Goal: Browse casually

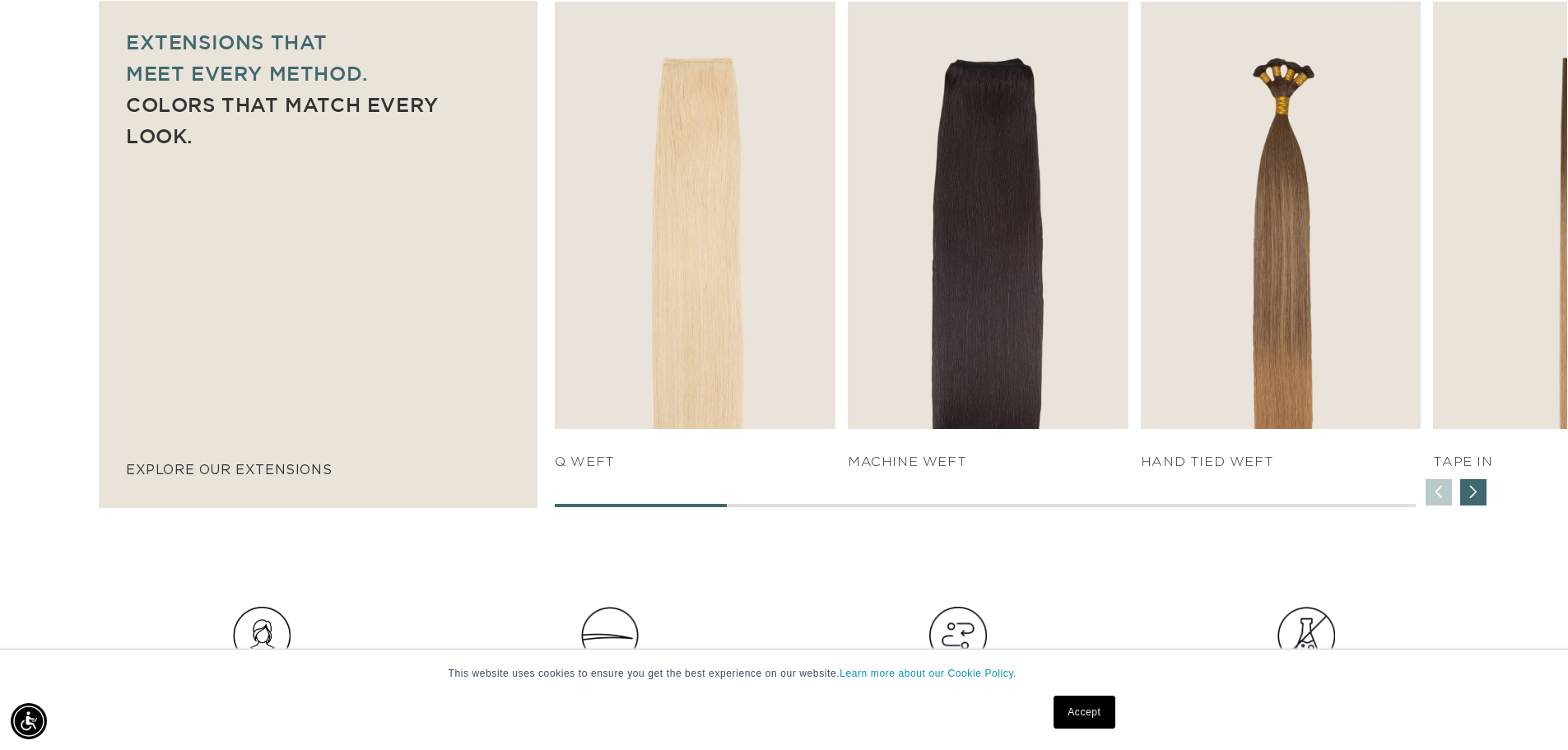
click at [1473, 486] on div "Next slide" at bounding box center [1473, 492] width 26 height 26
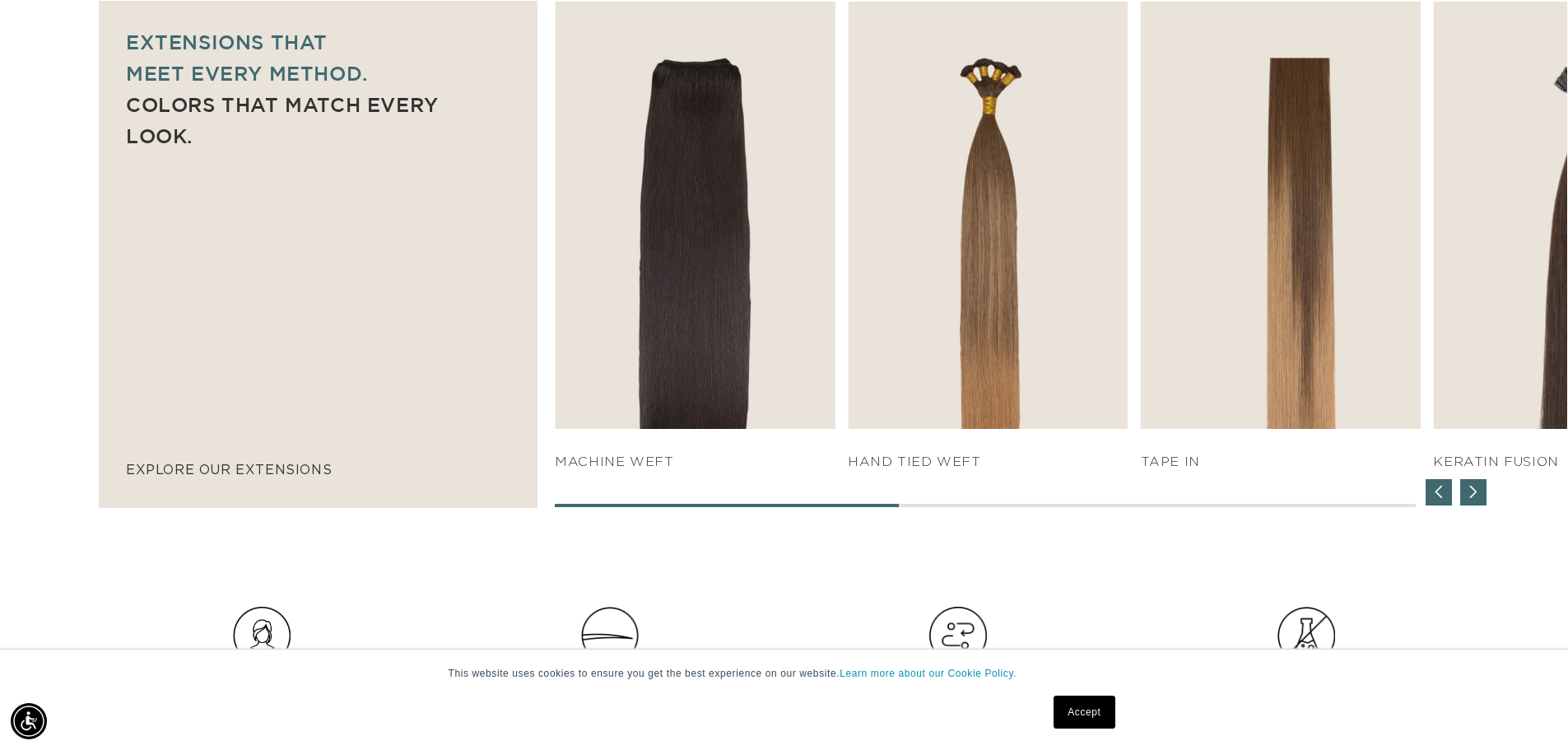
click at [1472, 491] on div "Next slide" at bounding box center [1473, 492] width 26 height 26
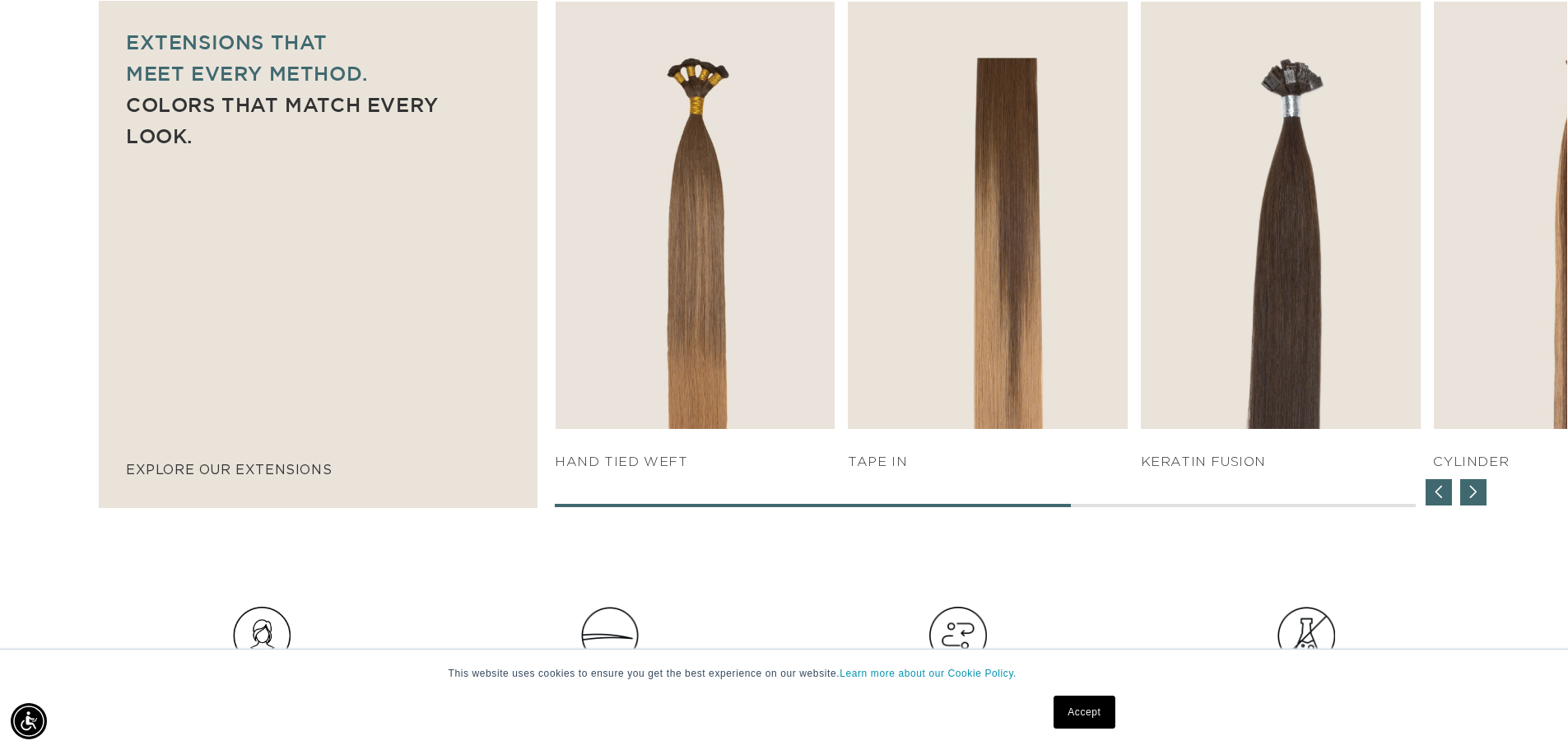
click at [1472, 491] on div "Next slide" at bounding box center [1473, 492] width 26 height 26
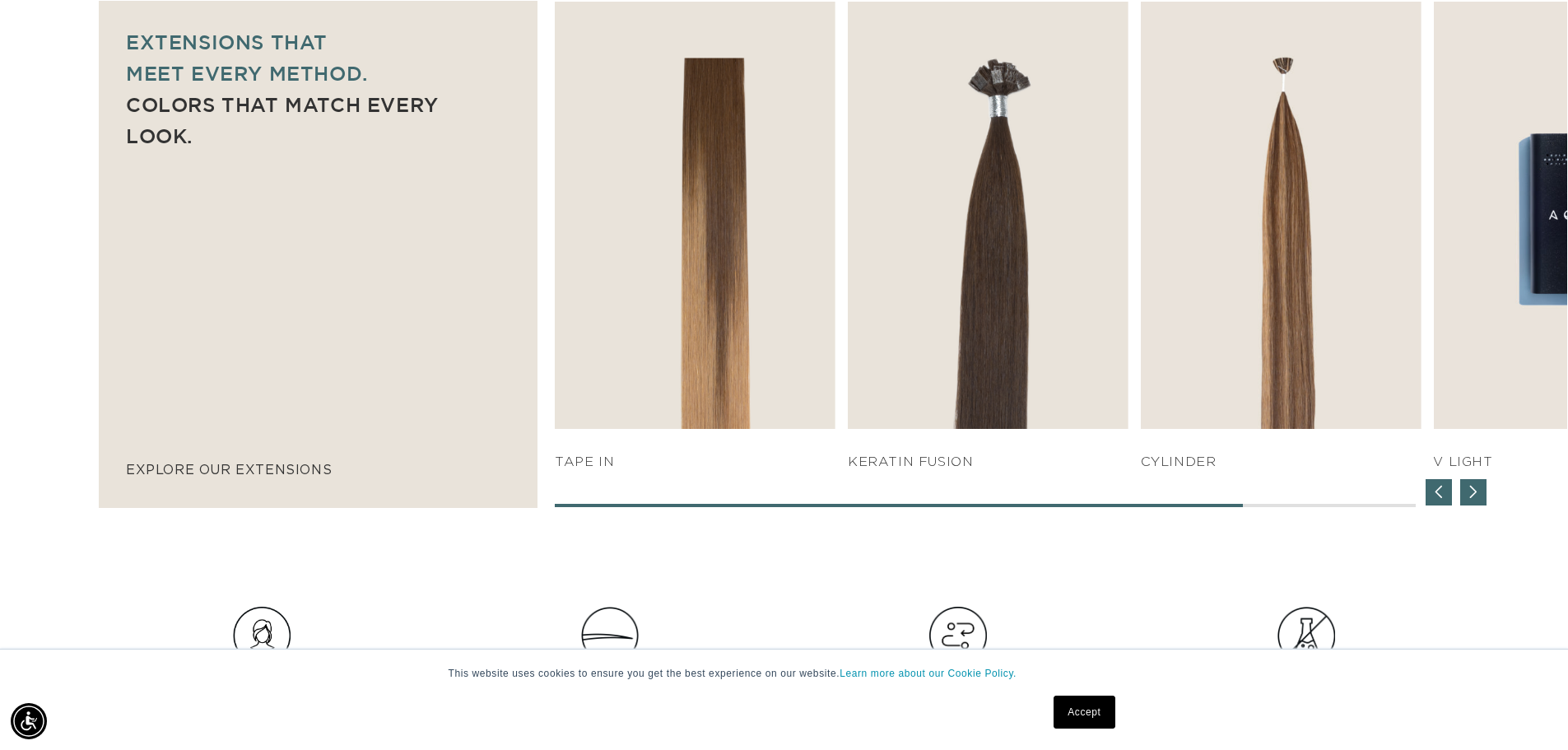
click at [1472, 490] on div "Next slide" at bounding box center [1473, 492] width 26 height 26
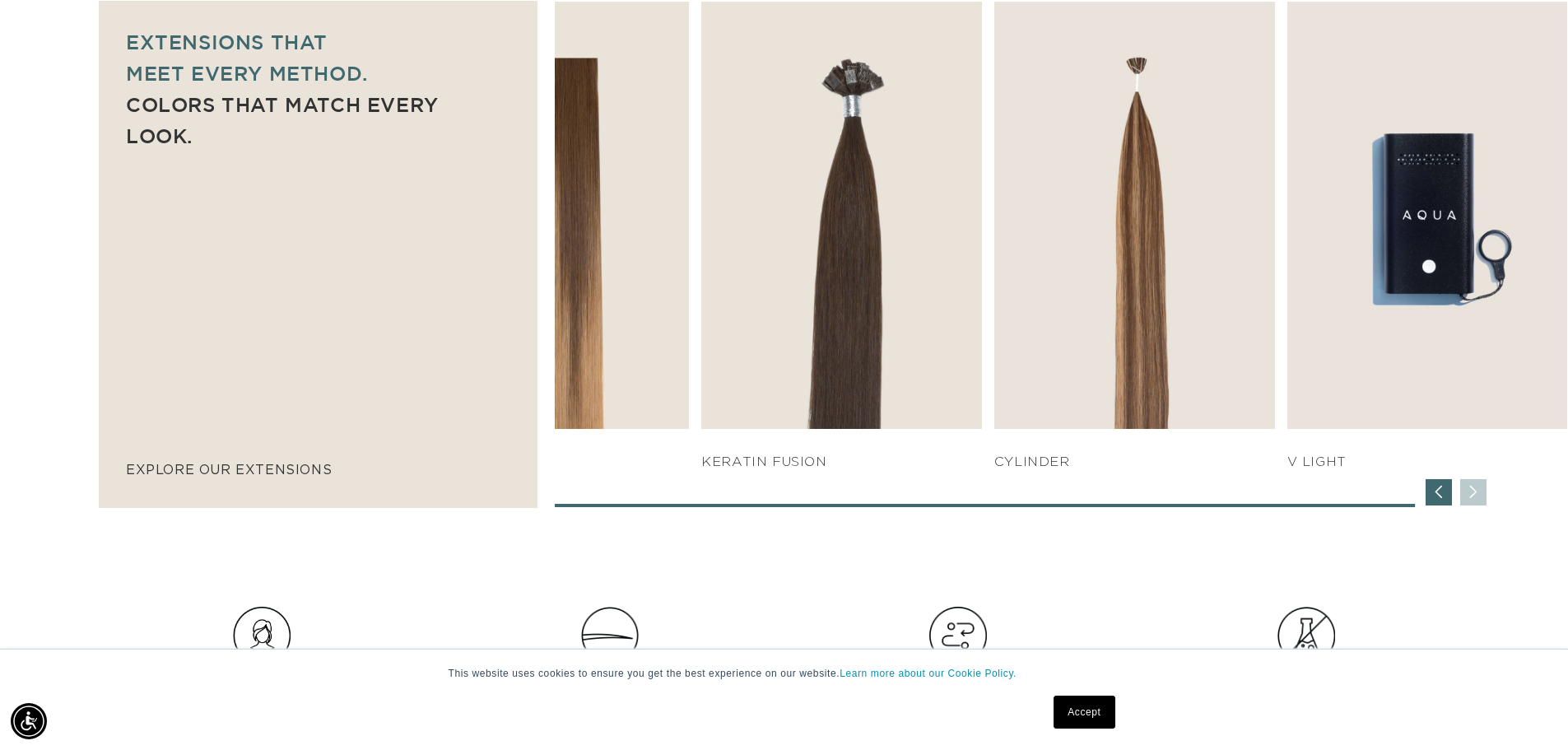
click at [1472, 489] on div "SHOP NOW q weft SHOP NOW Machine Weft SHOP NOW" at bounding box center [1061, 255] width 1012 height 505
click at [1439, 493] on div "Previous slide" at bounding box center [1438, 492] width 26 height 26
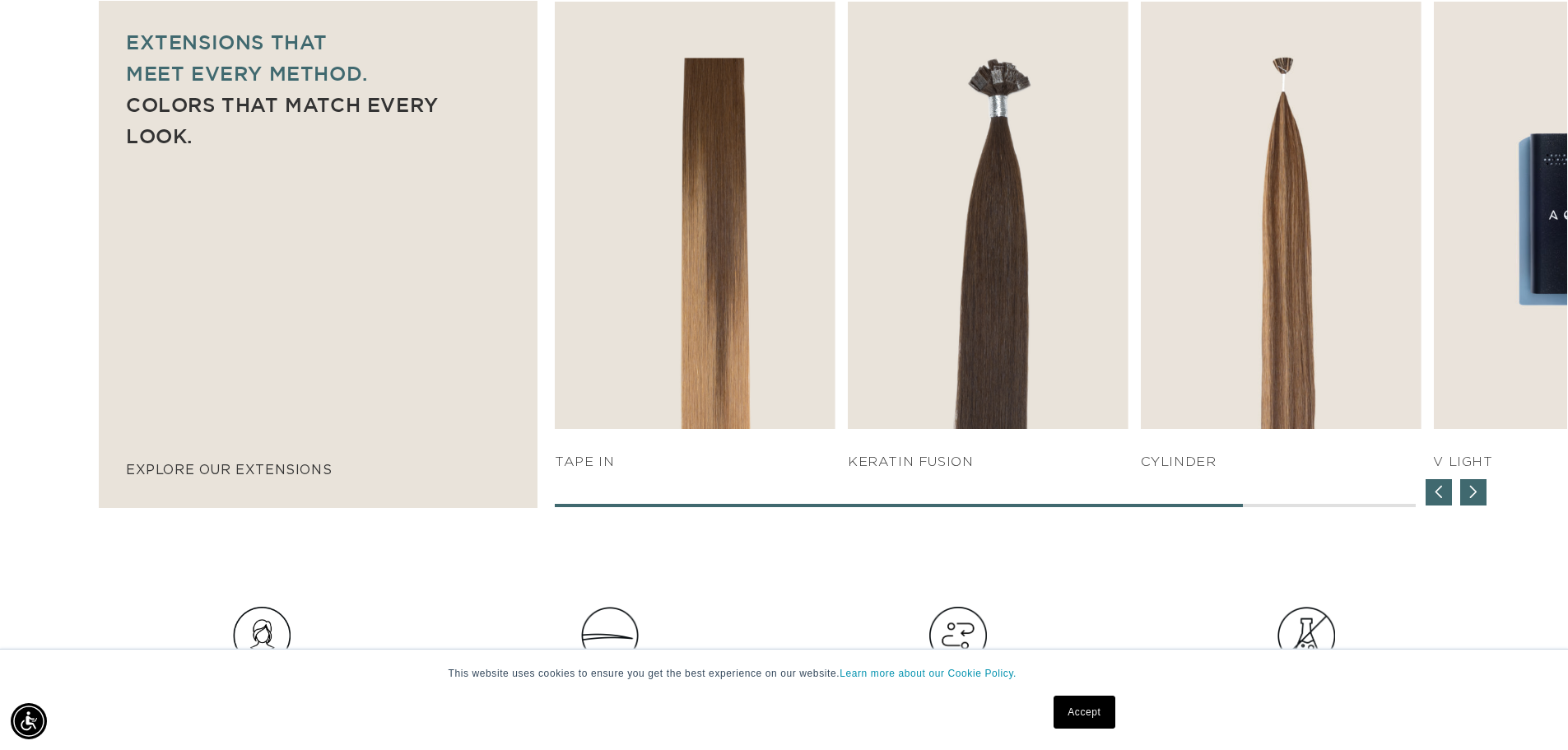
scroll to position [0, 2903]
click at [1442, 493] on div "Previous slide" at bounding box center [1438, 492] width 26 height 26
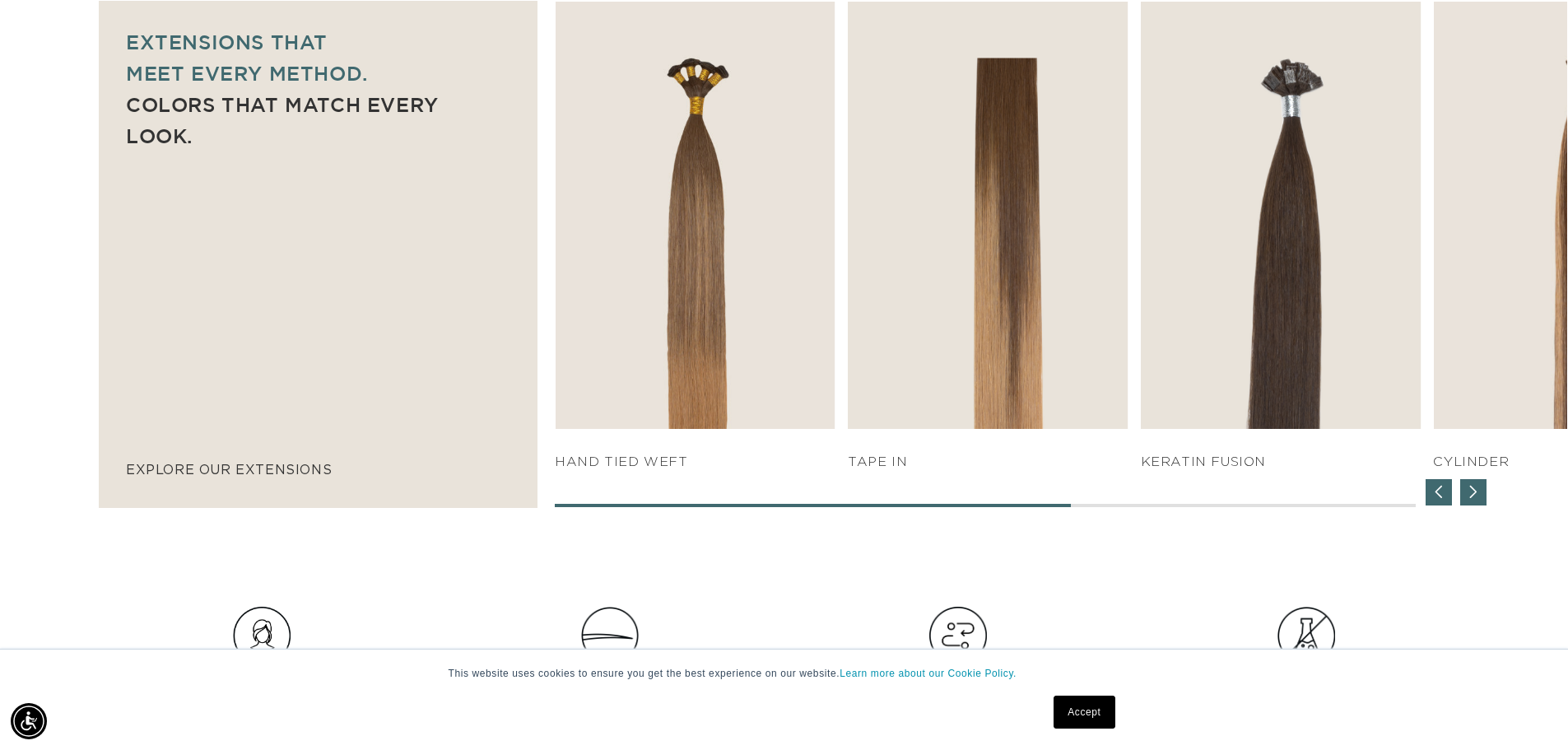
click at [1445, 490] on div "Previous slide" at bounding box center [1438, 492] width 26 height 26
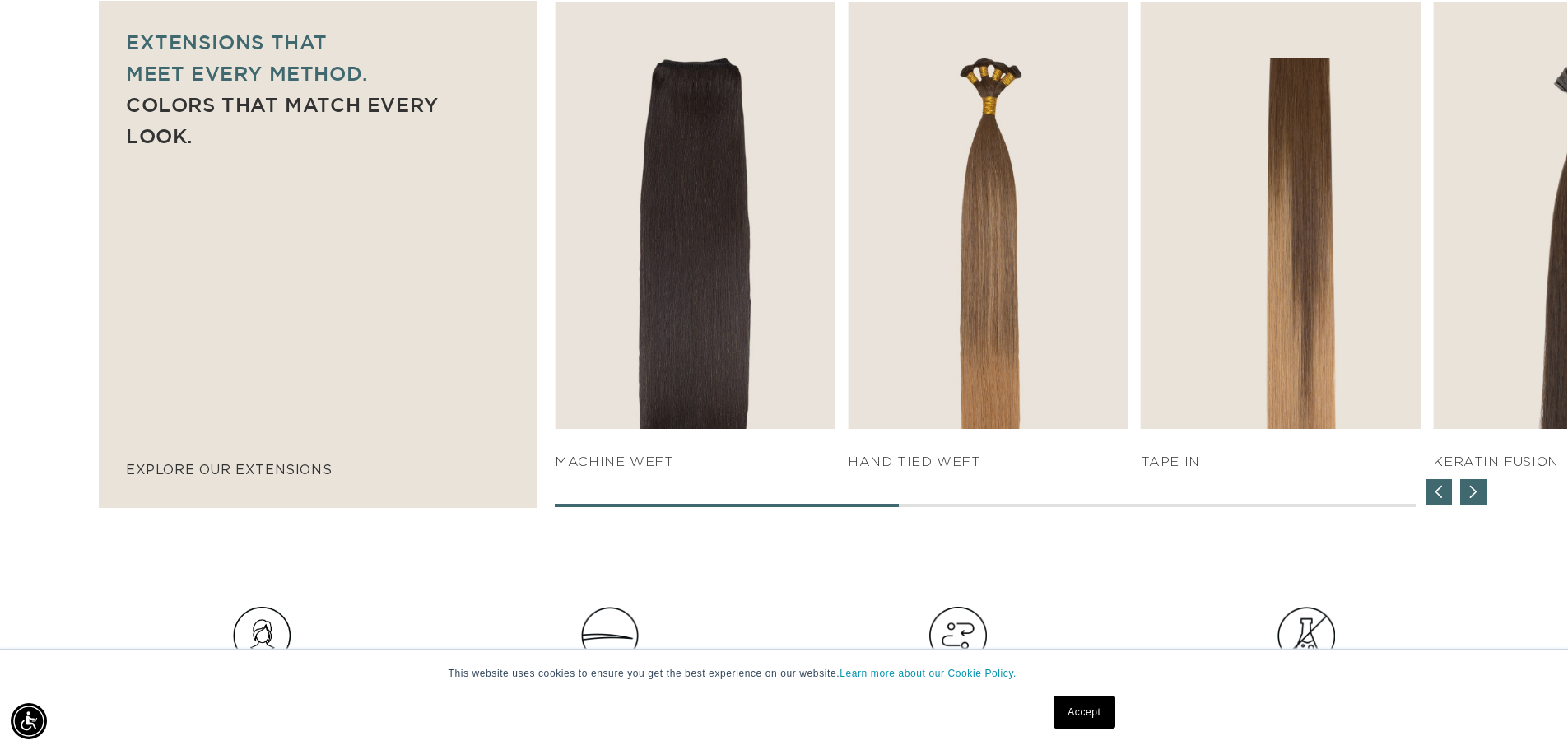
click at [1447, 490] on div "Previous slide" at bounding box center [1438, 492] width 26 height 26
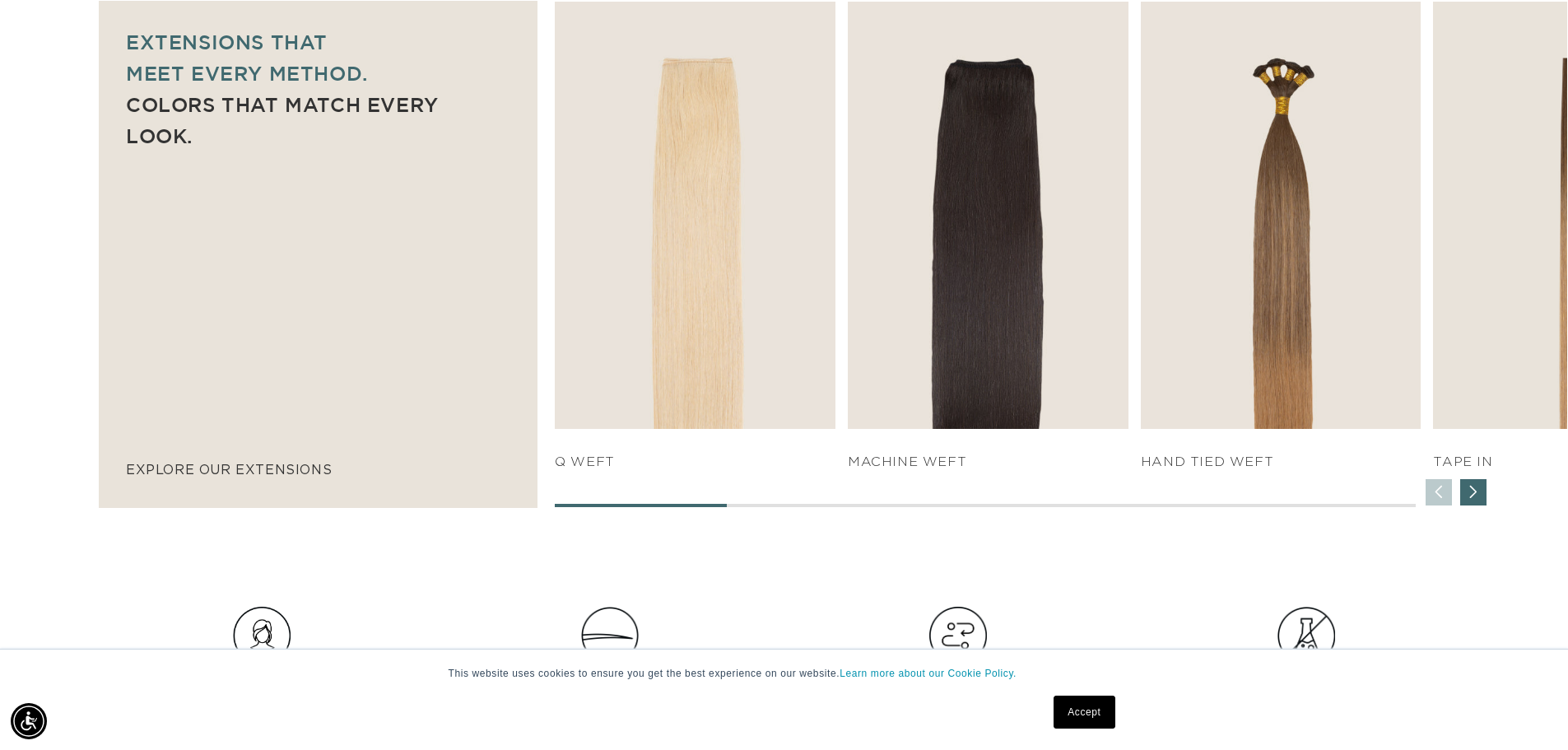
scroll to position [0, 0]
click at [1448, 490] on div "SHOP NOW q weft SHOP NOW Machine Weft SHOP NOW" at bounding box center [1061, 255] width 1012 height 505
click at [1477, 491] on div "Next slide" at bounding box center [1473, 492] width 26 height 26
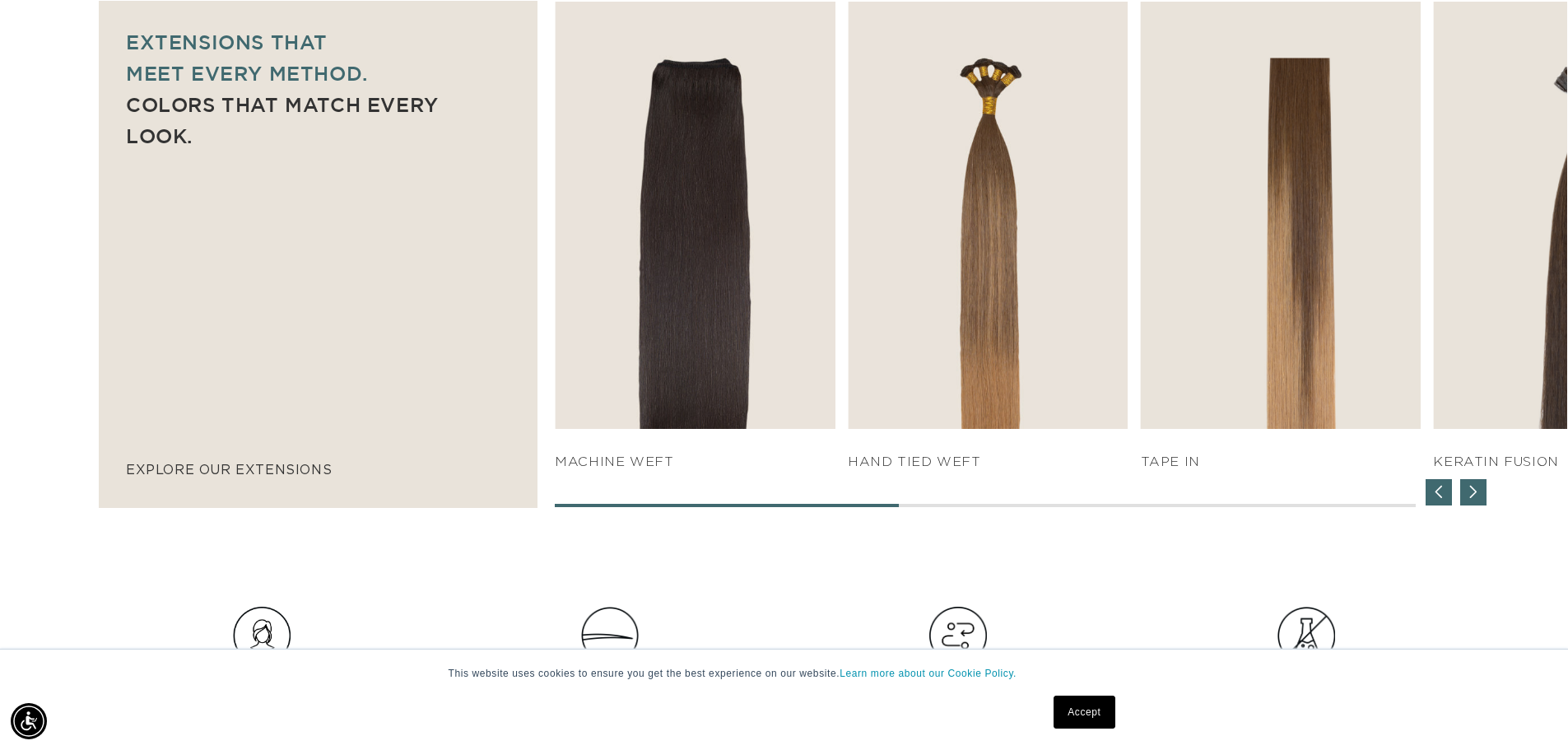
scroll to position [0, 1451]
click at [1477, 492] on div "Next slide" at bounding box center [1473, 492] width 26 height 26
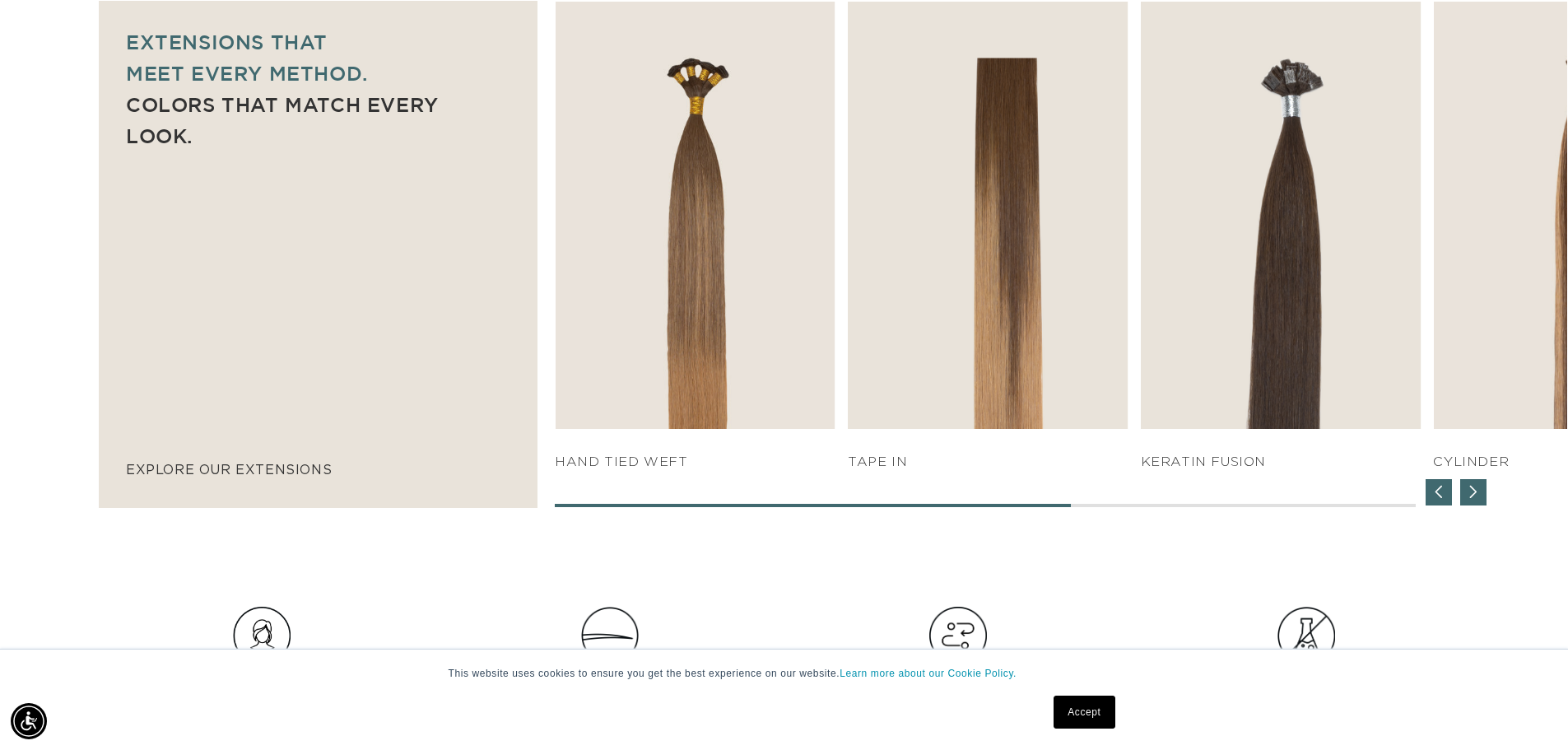
click at [1477, 492] on div "Next slide" at bounding box center [1473, 492] width 26 height 26
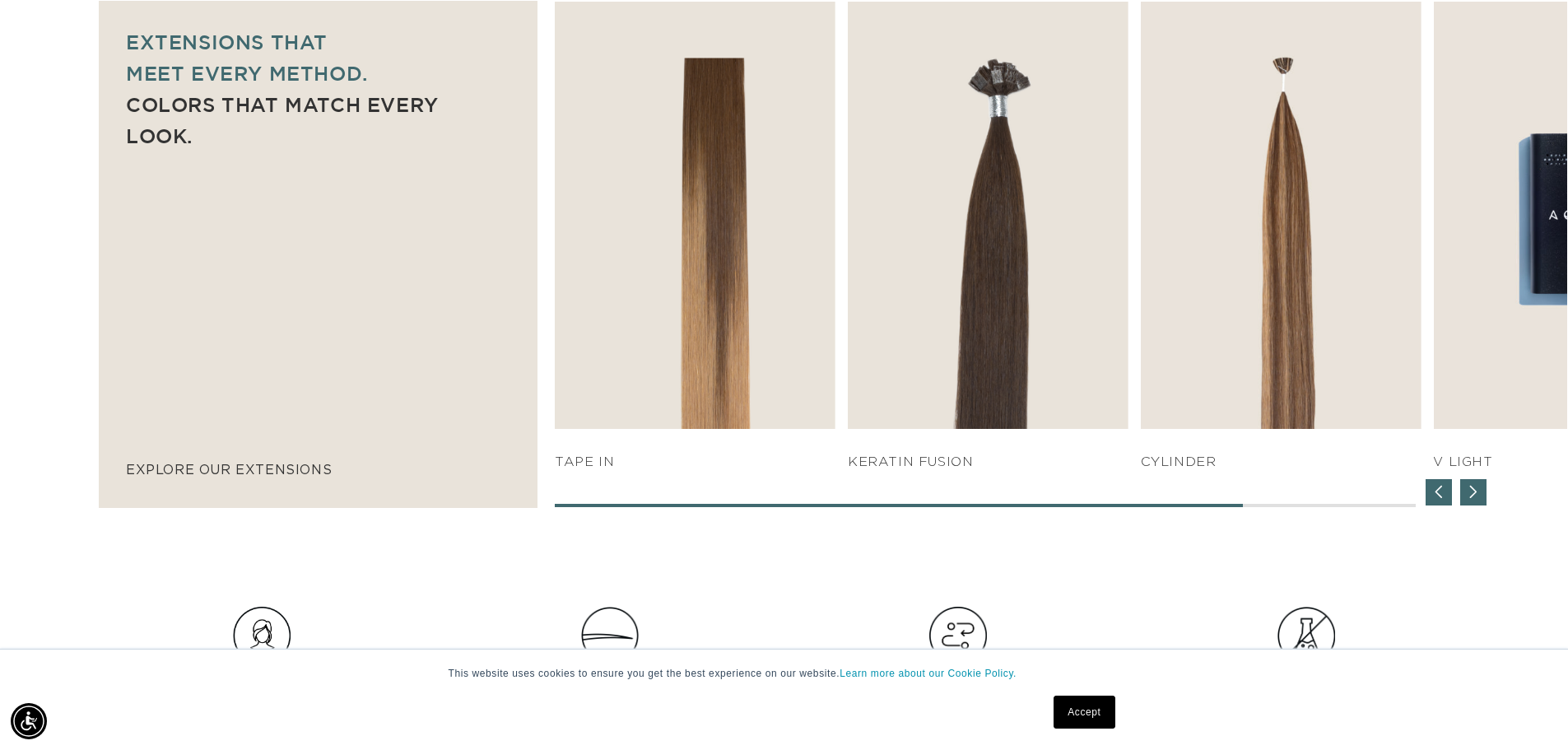
scroll to position [0, 0]
click at [1477, 491] on div "Next slide" at bounding box center [1473, 492] width 26 height 26
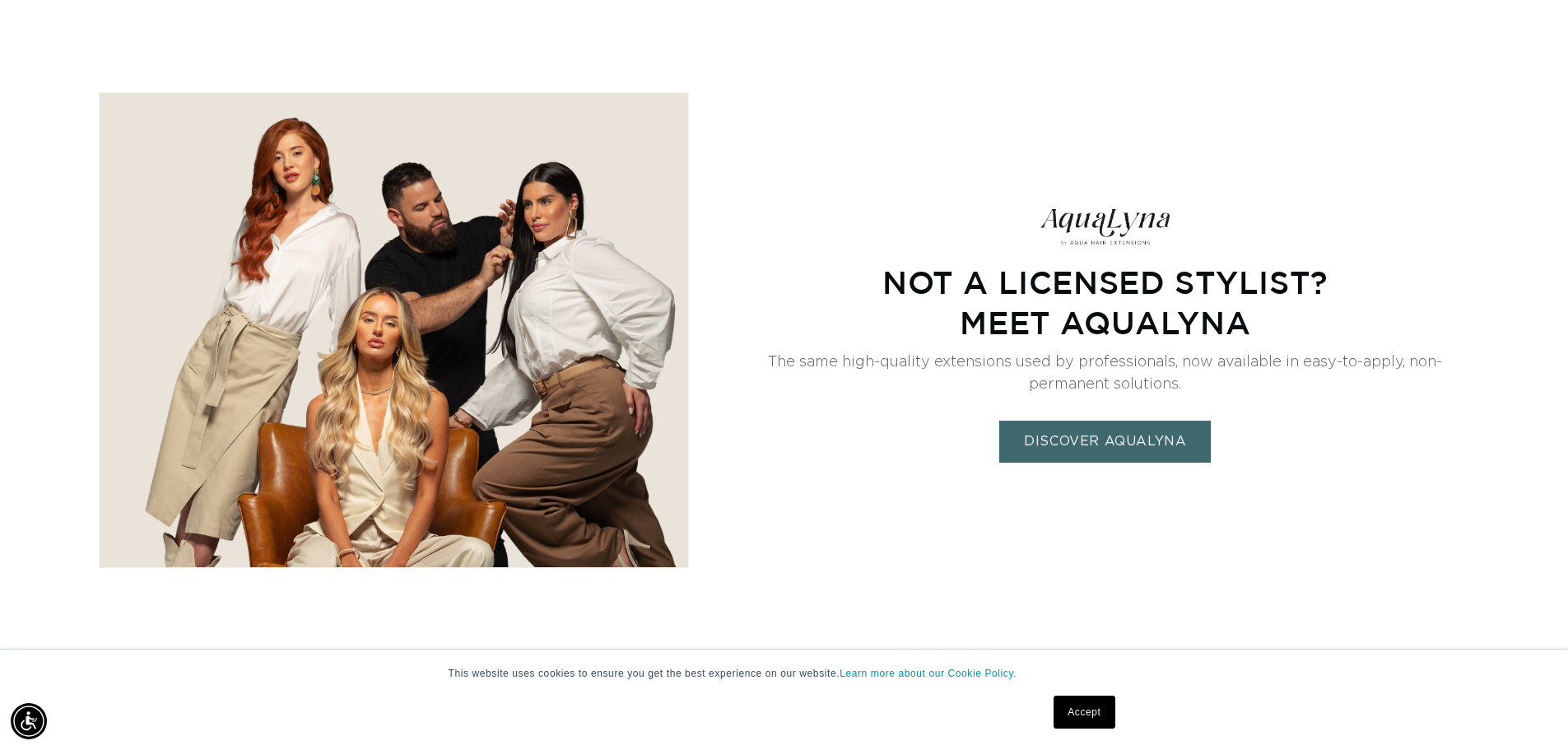
scroll to position [0, 2903]
